Goal: Transaction & Acquisition: Purchase product/service

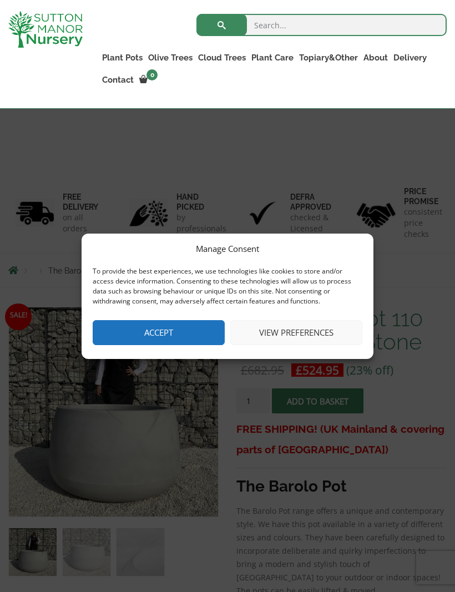
scroll to position [154, 0]
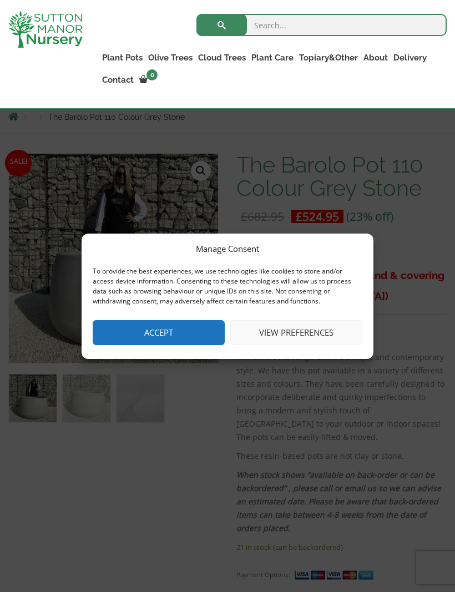
click at [308, 345] on button "View preferences" at bounding box center [296, 332] width 132 height 25
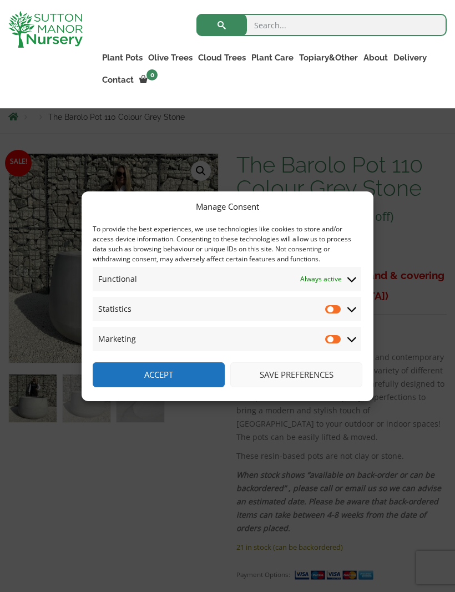
click at [335, 345] on input "Marketing" at bounding box center [333, 339] width 17 height 11
click at [338, 345] on input "Marketing" at bounding box center [333, 339] width 17 height 11
checkbox input "false"
click at [281, 387] on button "Save preferences" at bounding box center [296, 374] width 132 height 25
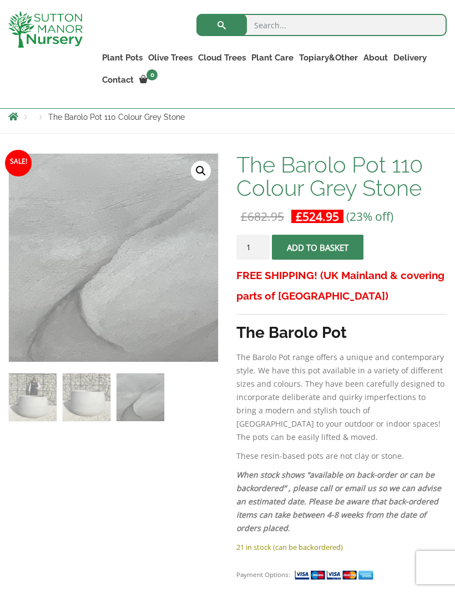
click at [365, 26] on input "search" at bounding box center [322, 25] width 250 height 22
type input "Pond"
click at [221, 25] on button "submit" at bounding box center [222, 25] width 51 height 22
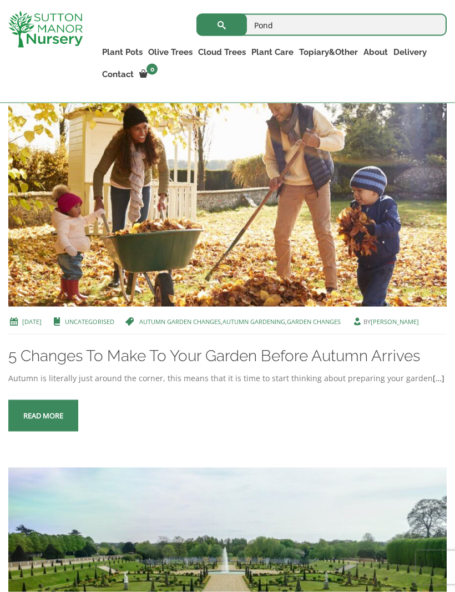
scroll to position [1035, 0]
click at [0, 0] on link "Big Bell Pots" at bounding box center [0, 0] width 0 height 0
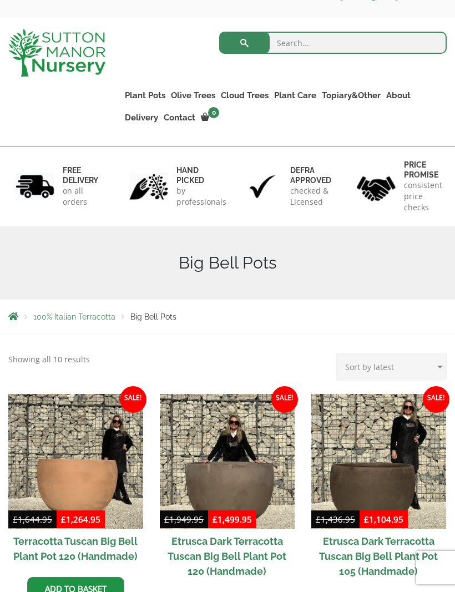
scroll to position [33, 0]
